Goal: Task Accomplishment & Management: Use online tool/utility

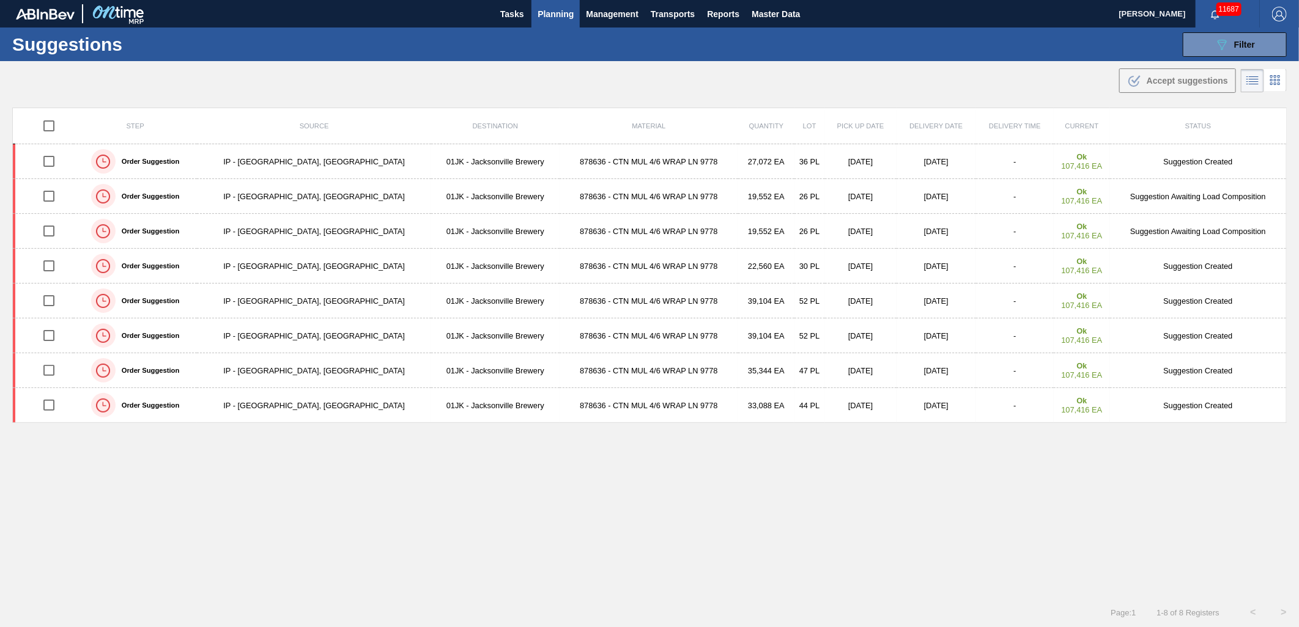
click at [566, 12] on span "Planning" at bounding box center [556, 14] width 36 height 15
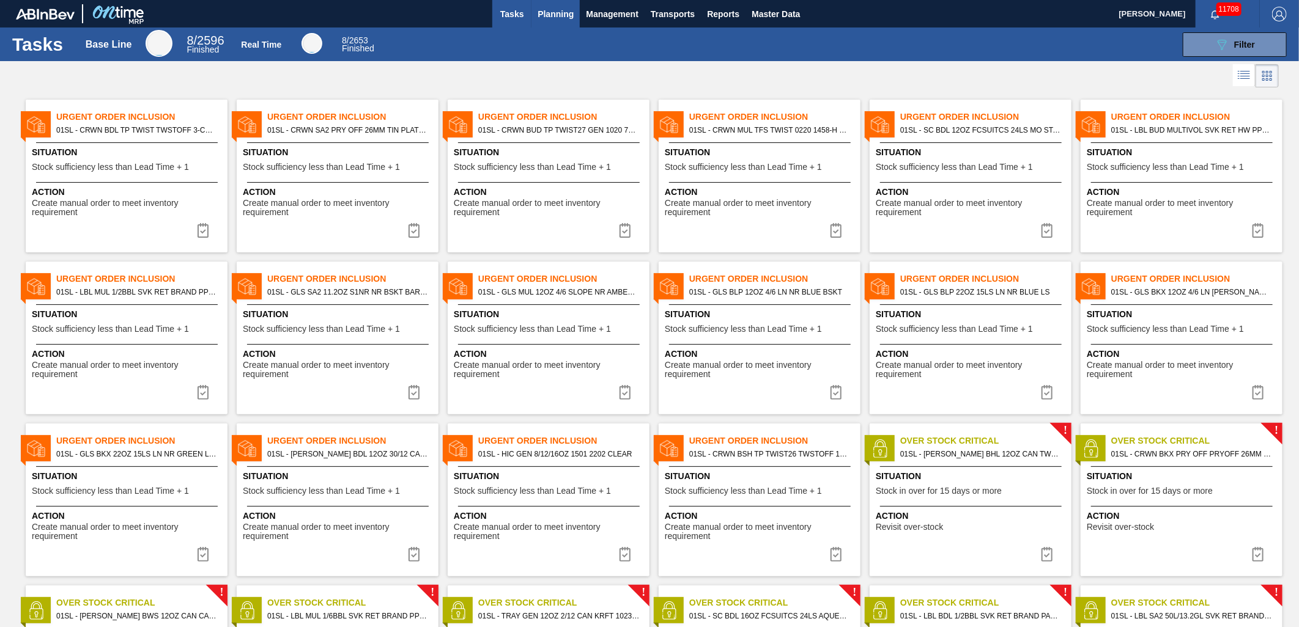
click at [545, 17] on span "Planning" at bounding box center [556, 14] width 36 height 15
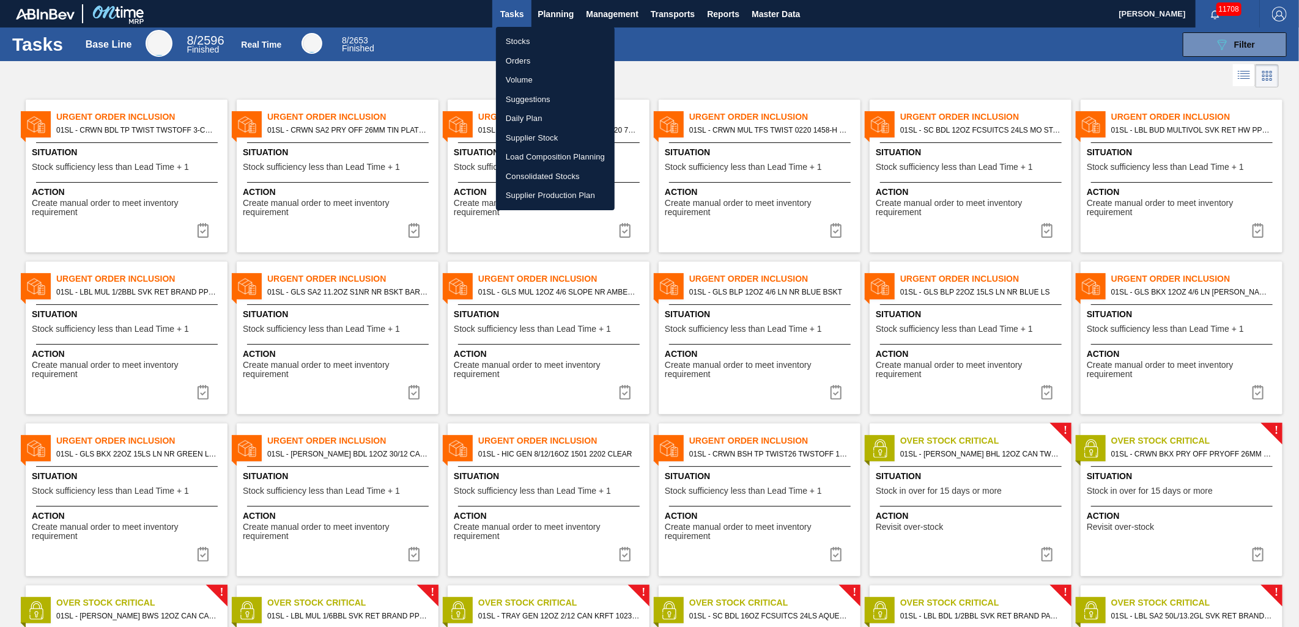
click at [541, 160] on li "Load Composition Planning" at bounding box center [555, 157] width 119 height 20
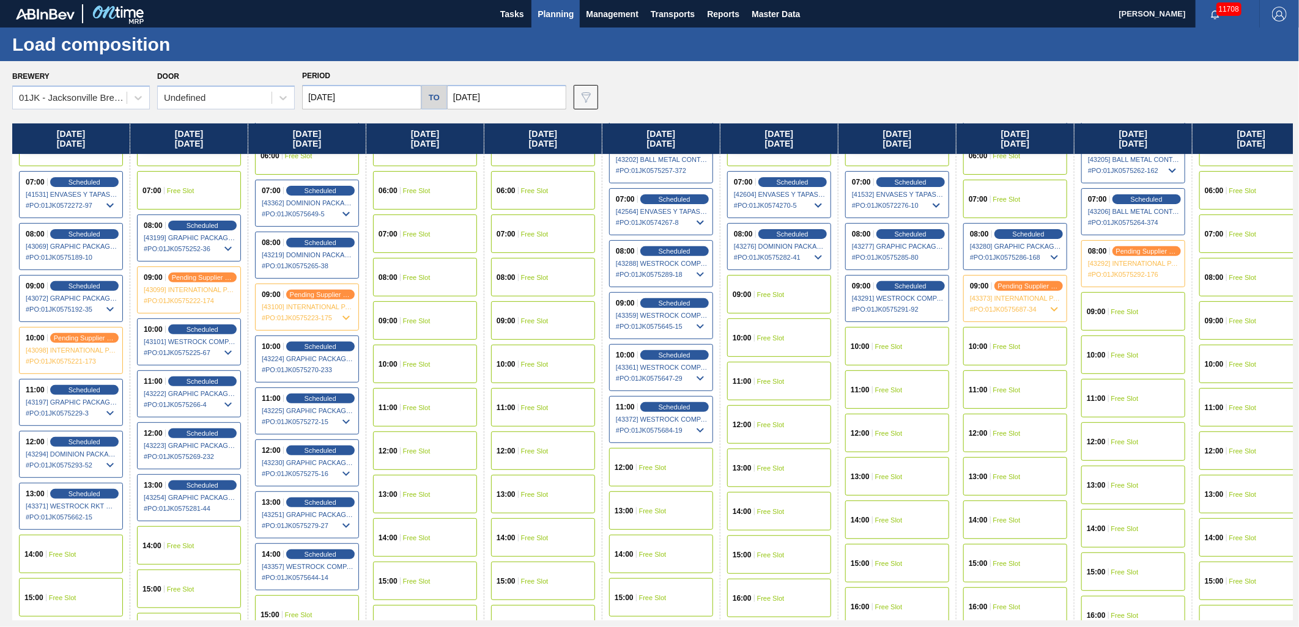
scroll to position [272, 0]
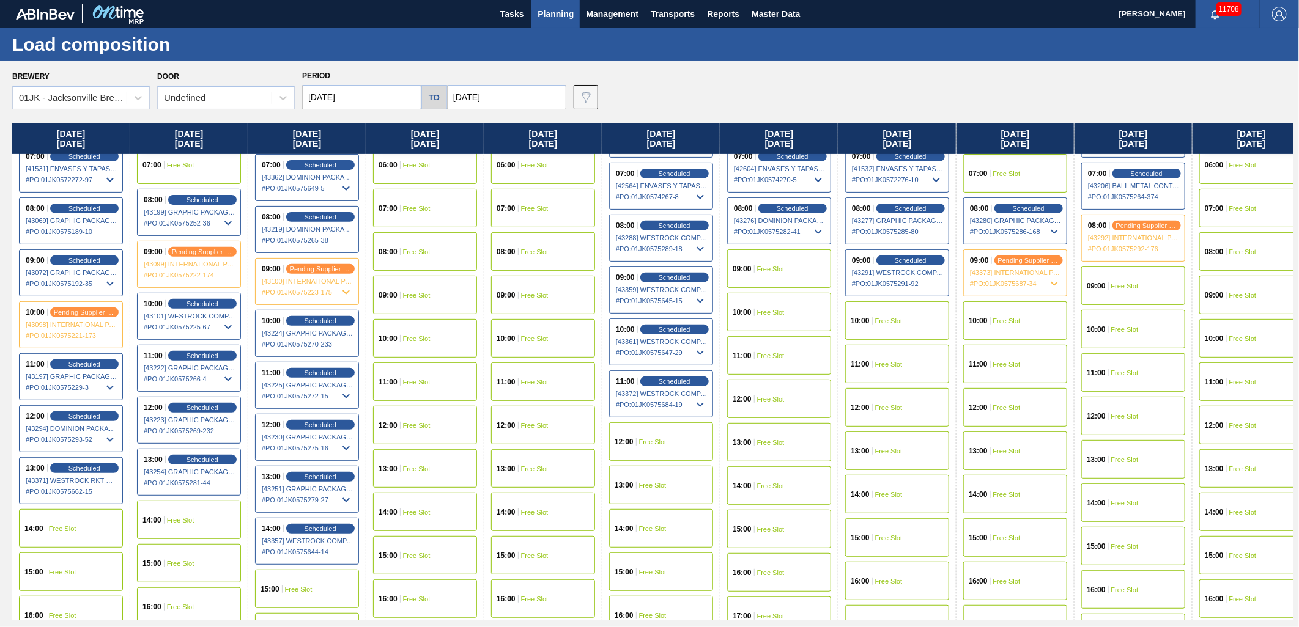
click at [714, 102] on div "Brewery 01JK - [GEOGRAPHIC_DATA] Brewery Door Undefined Period [DATE] to [DATE]…" at bounding box center [652, 88] width 1281 height 42
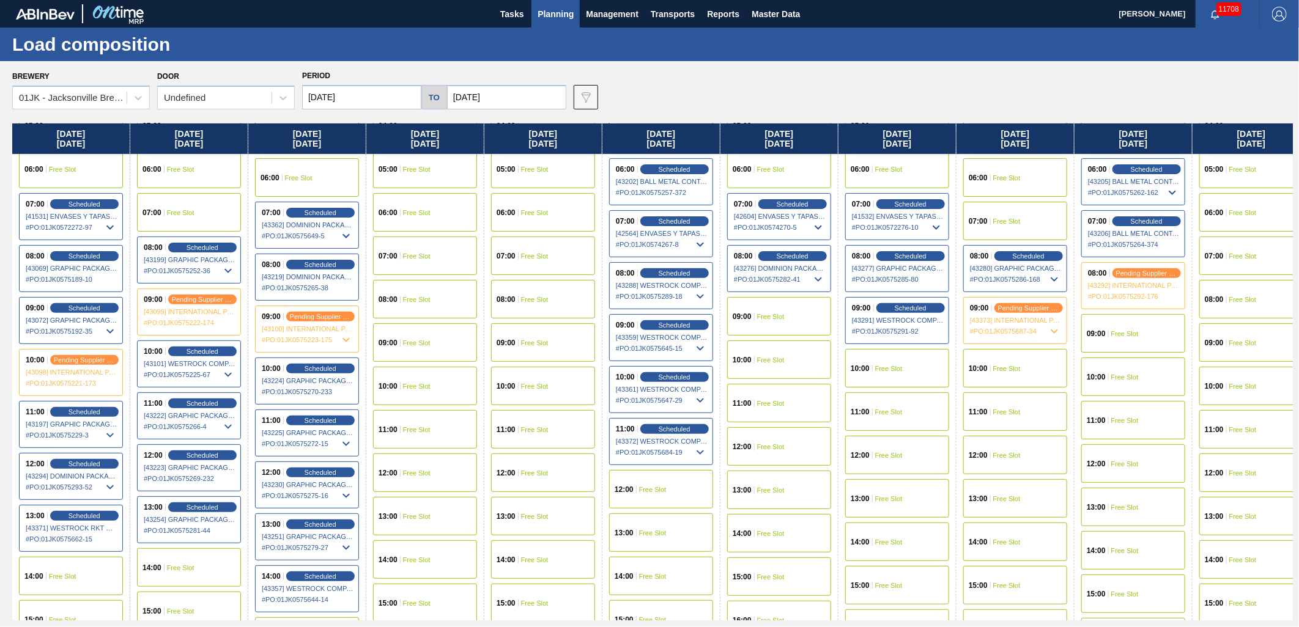
scroll to position [204, 0]
